Goal: Transaction & Acquisition: Subscribe to service/newsletter

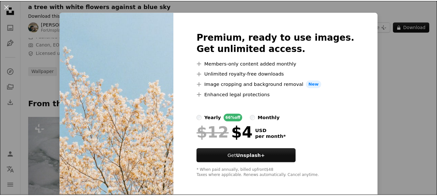
scroll to position [11, 0]
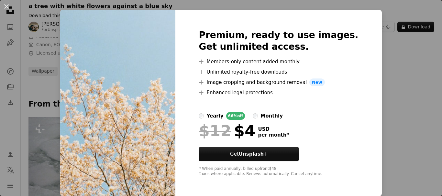
click at [397, 97] on div "An X shape Premium, ready to use images. Get unlimited access. A plus sign Memb…" at bounding box center [221, 98] width 442 height 196
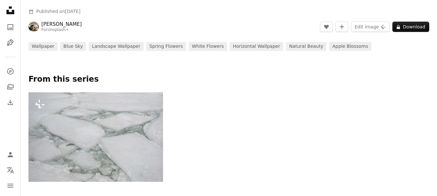
scroll to position [326, 0]
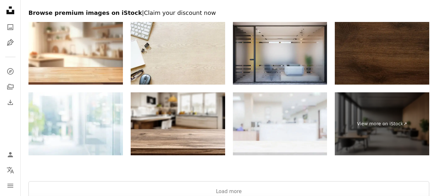
scroll to position [841, 0]
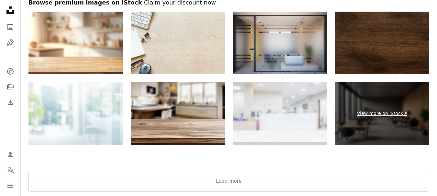
click at [377, 115] on link "View more on iStock ↗" at bounding box center [382, 113] width 94 height 63
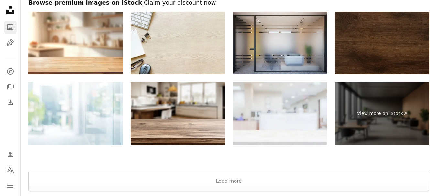
click at [11, 27] on icon "A photo" at bounding box center [10, 27] width 8 height 8
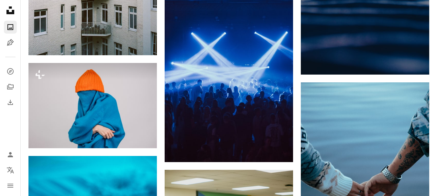
scroll to position [226, 0]
